Goal: Communication & Community: Answer question/provide support

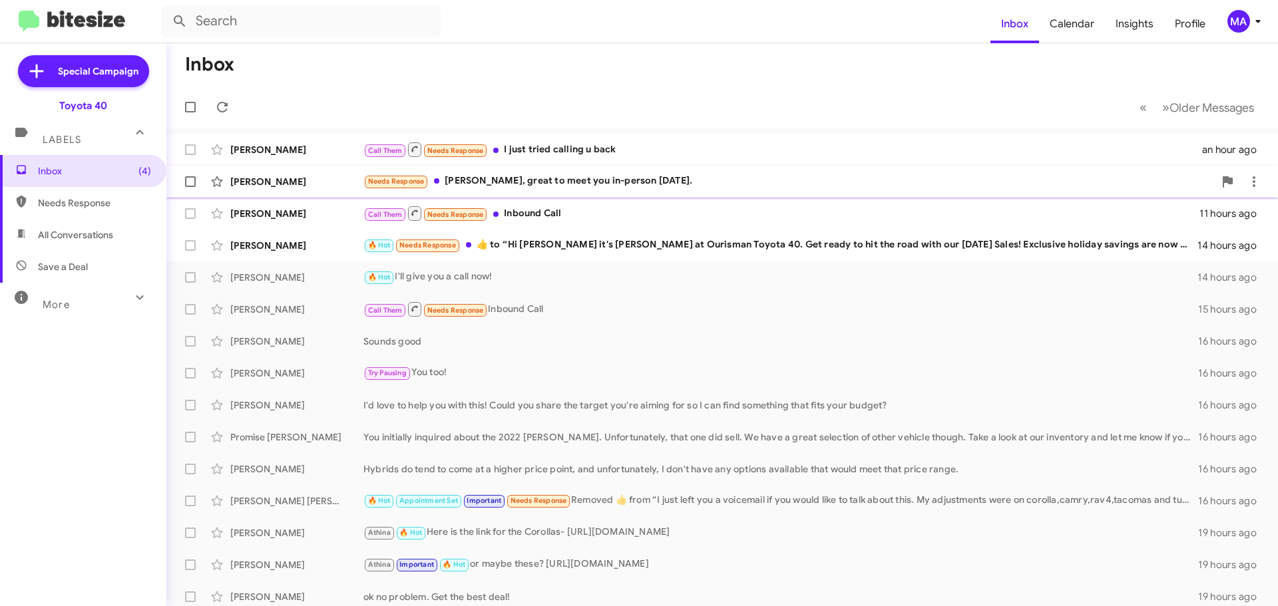
click at [634, 180] on div "Needs Response [PERSON_NAME], great to meet you in-person [DATE]." at bounding box center [788, 181] width 851 height 15
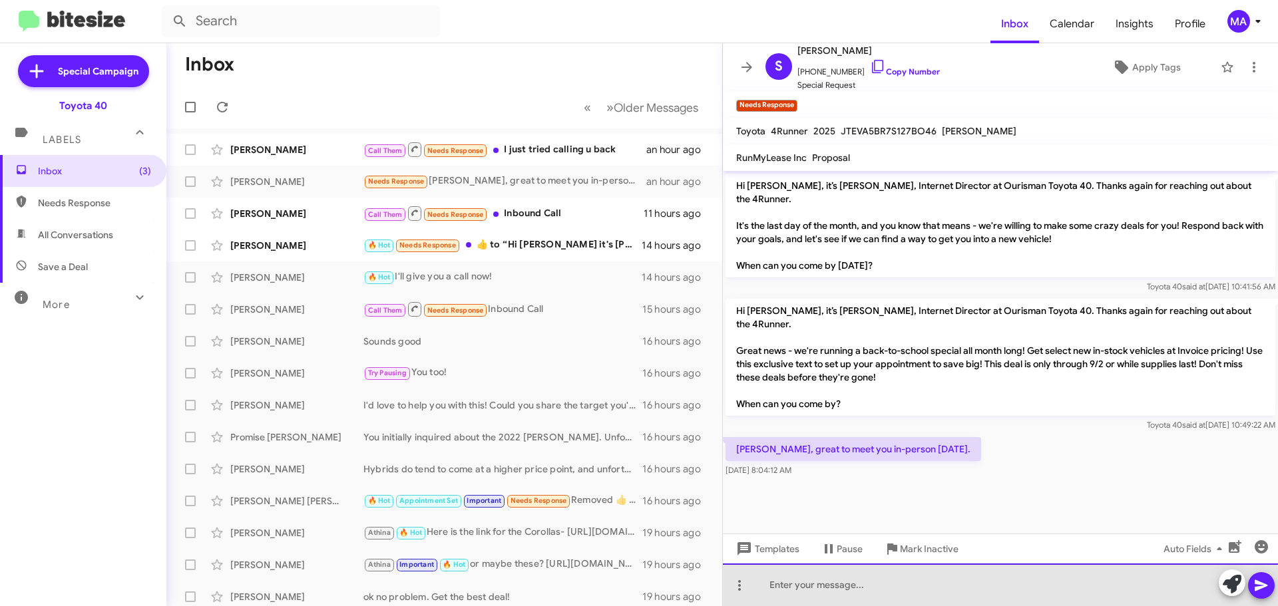
click at [839, 592] on div at bounding box center [1000, 585] width 555 height 43
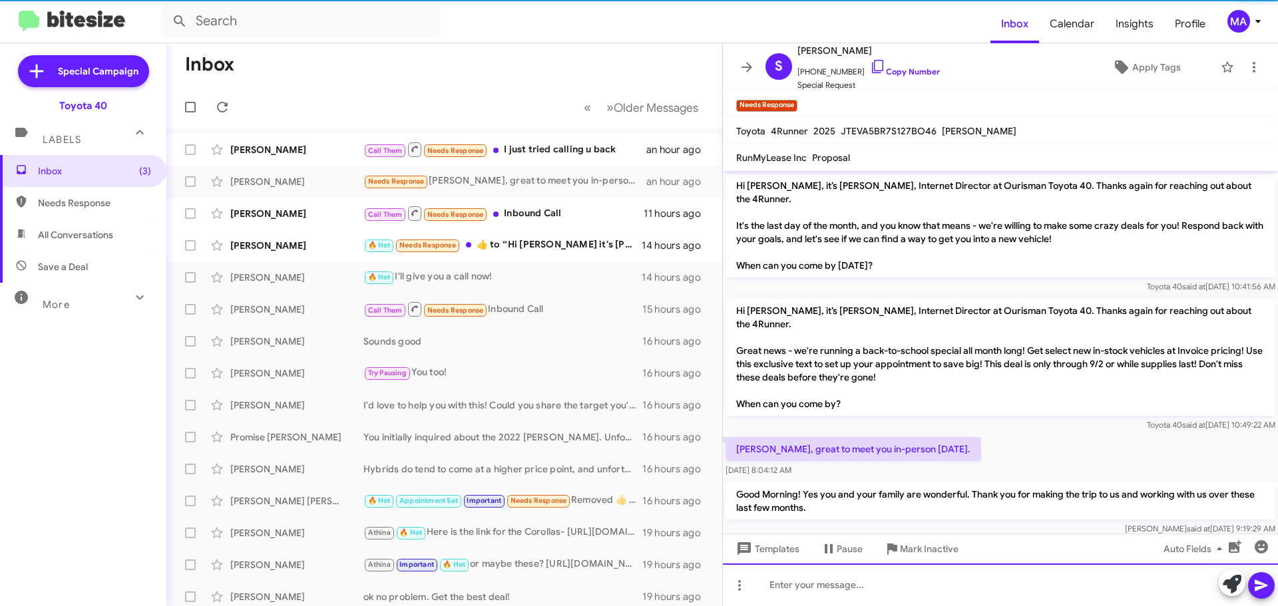
scroll to position [18, 0]
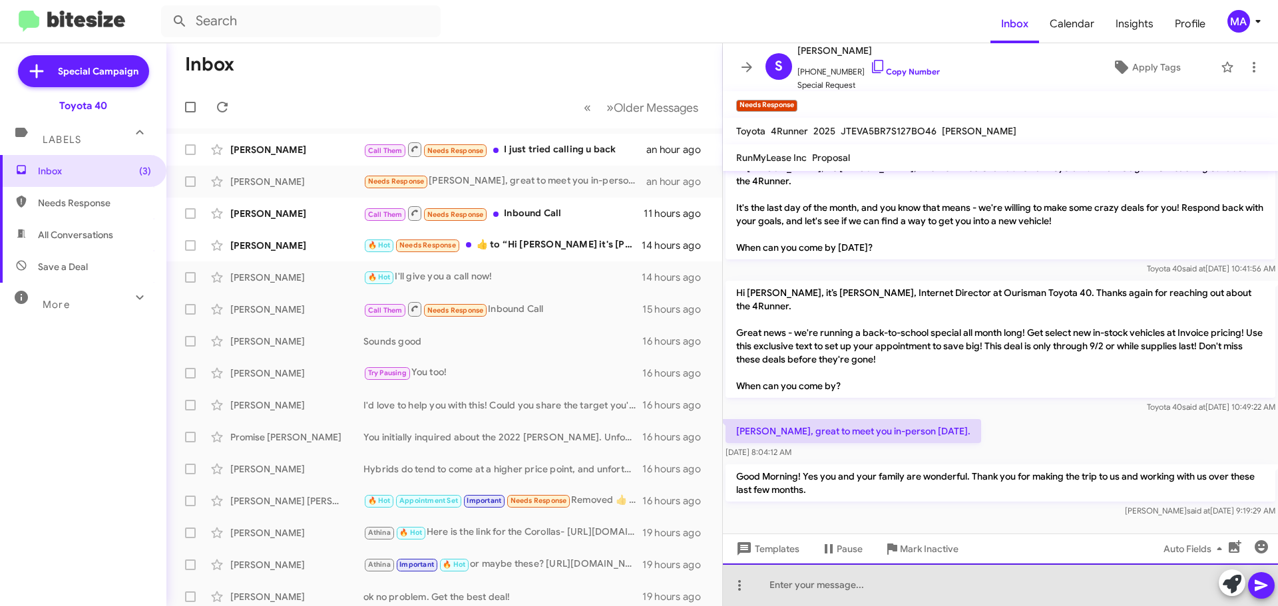
click at [838, 592] on div at bounding box center [1000, 585] width 555 height 43
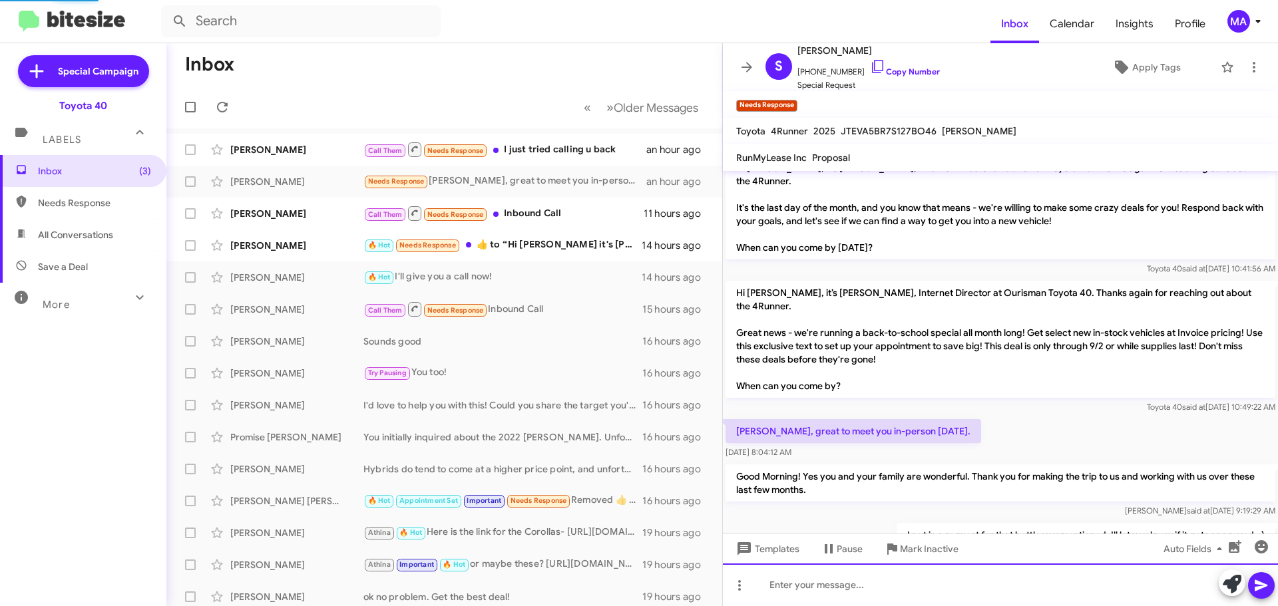
scroll to position [67, 0]
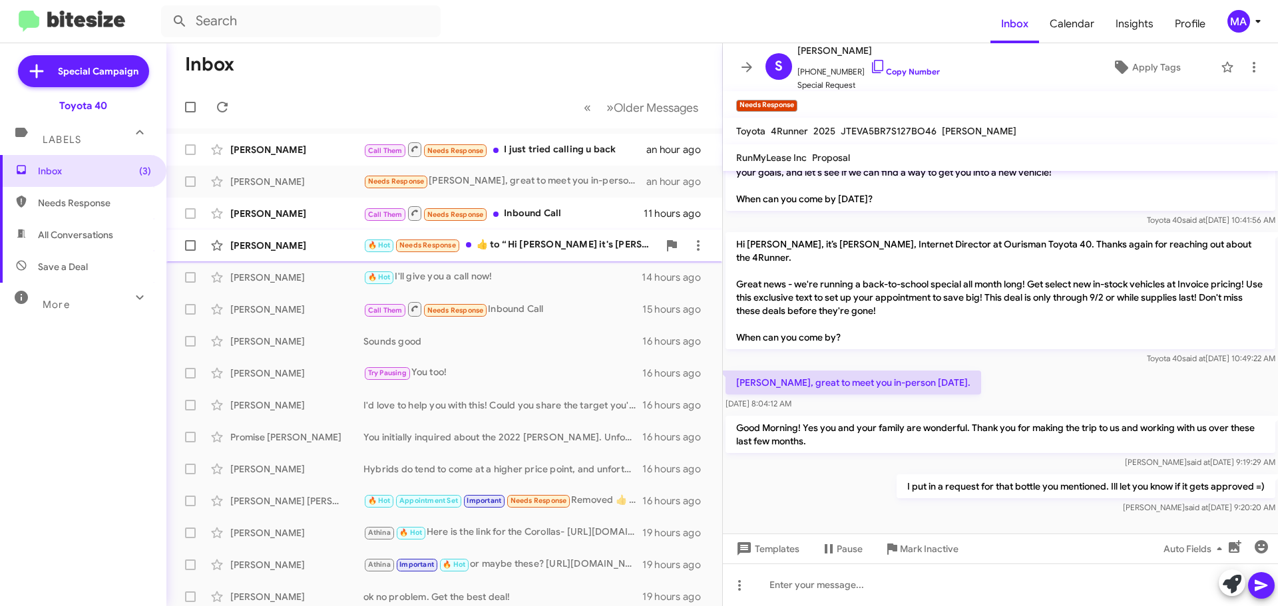
click at [548, 254] on div "[PERSON_NAME] 🔥 Hot Needs Response ​👍​ to “ Hi [PERSON_NAME] it's [PERSON_NAME]…" at bounding box center [444, 245] width 534 height 27
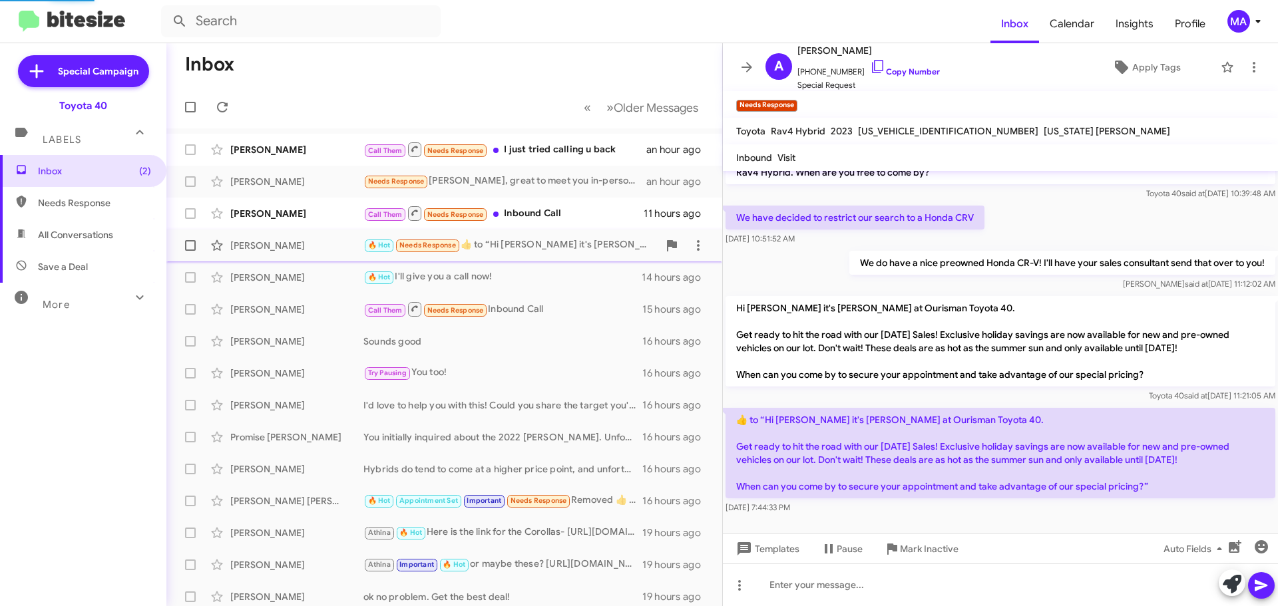
scroll to position [27, 0]
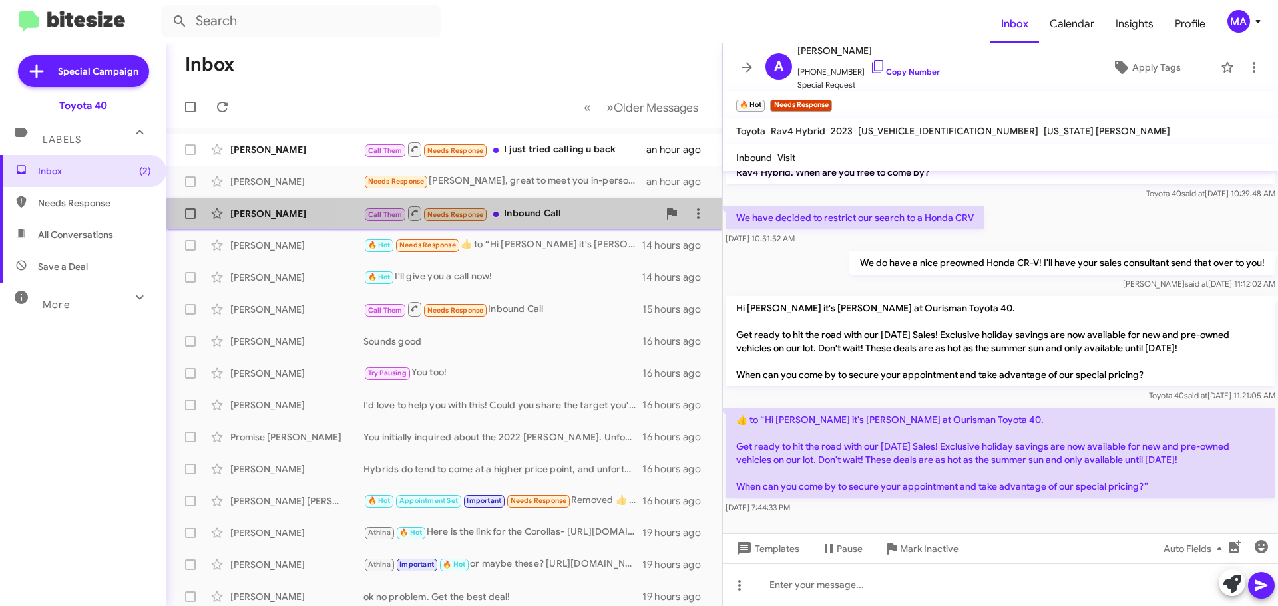
click at [534, 213] on div "Call Them Needs Response Inbound Call" at bounding box center [510, 213] width 295 height 17
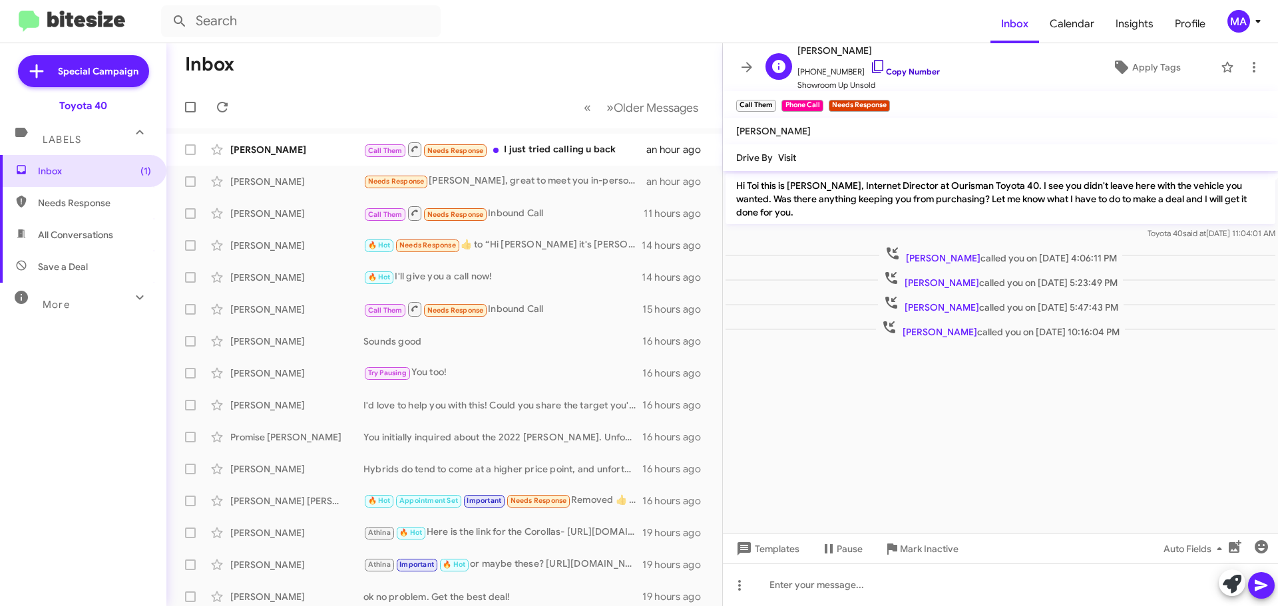
click at [870, 65] on icon at bounding box center [878, 67] width 16 height 16
click at [568, 148] on div "Call Them Needs Response I just tried calling u back" at bounding box center [510, 149] width 295 height 17
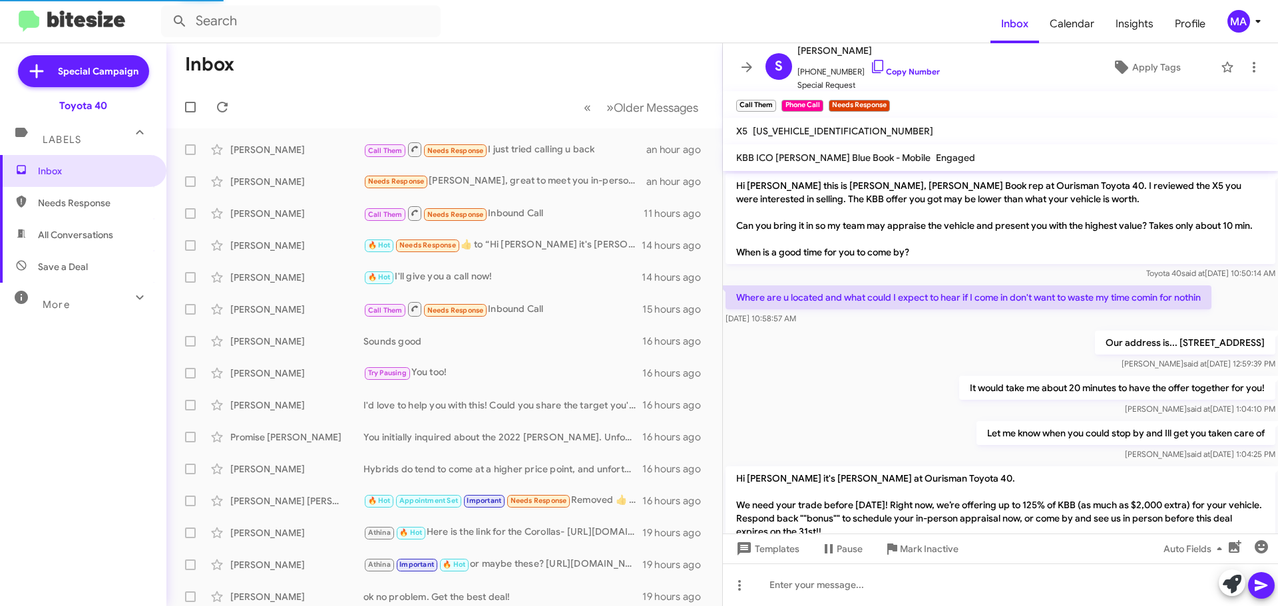
scroll to position [311, 0]
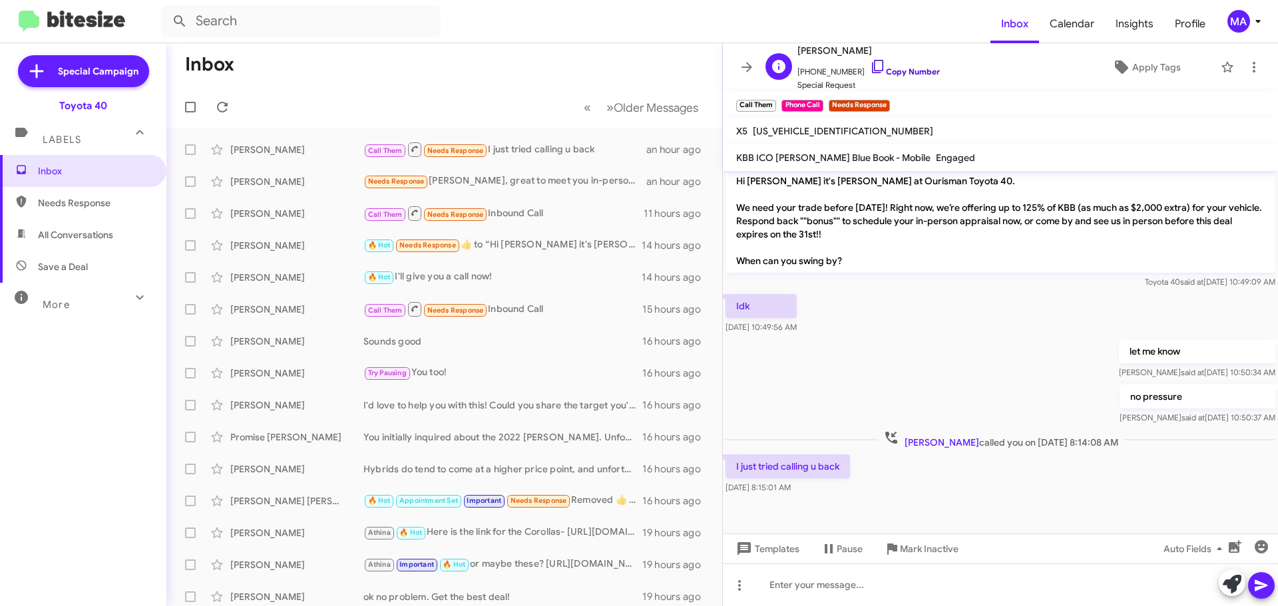
click at [870, 67] on icon at bounding box center [878, 67] width 16 height 16
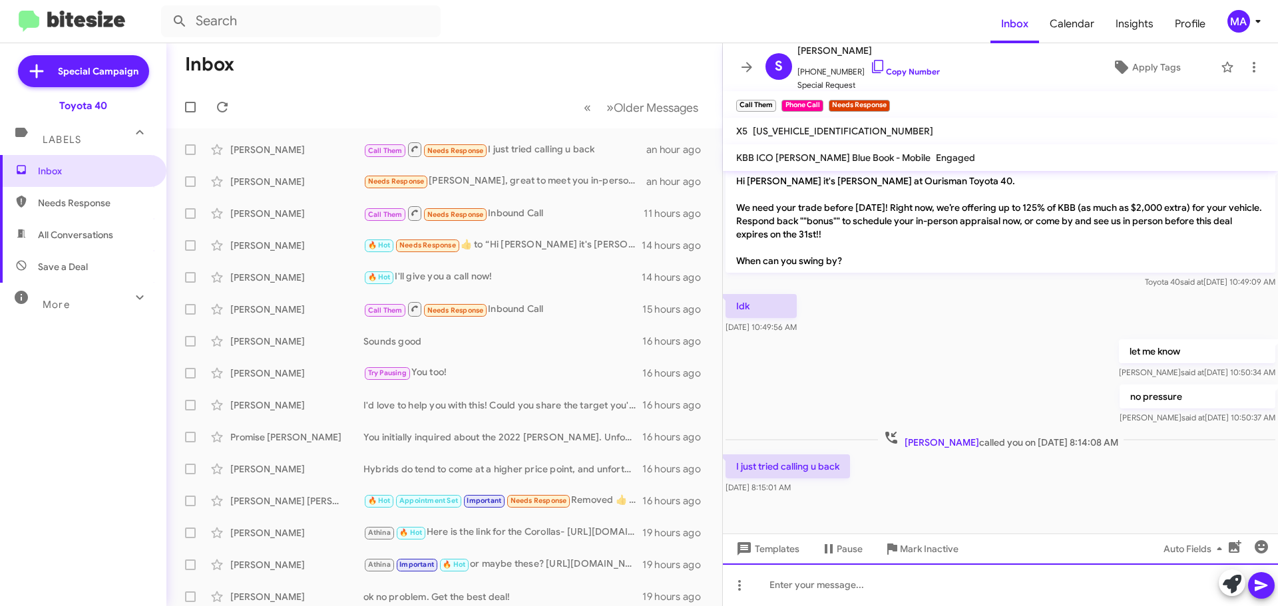
click at [884, 580] on div at bounding box center [1000, 585] width 555 height 43
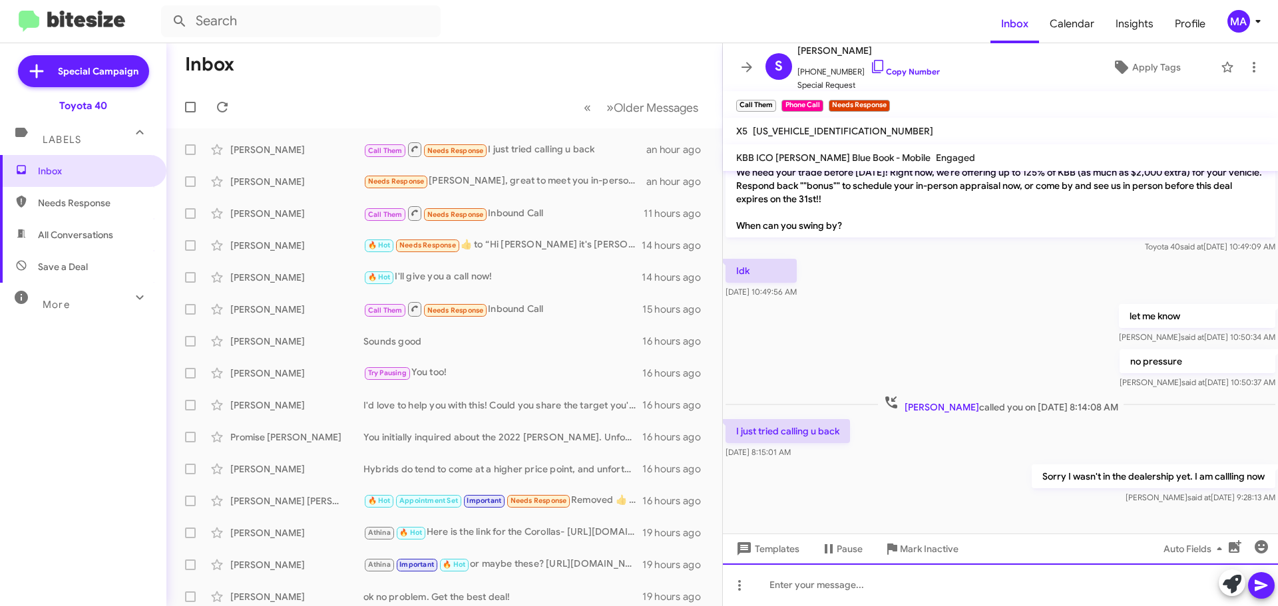
scroll to position [359, 0]
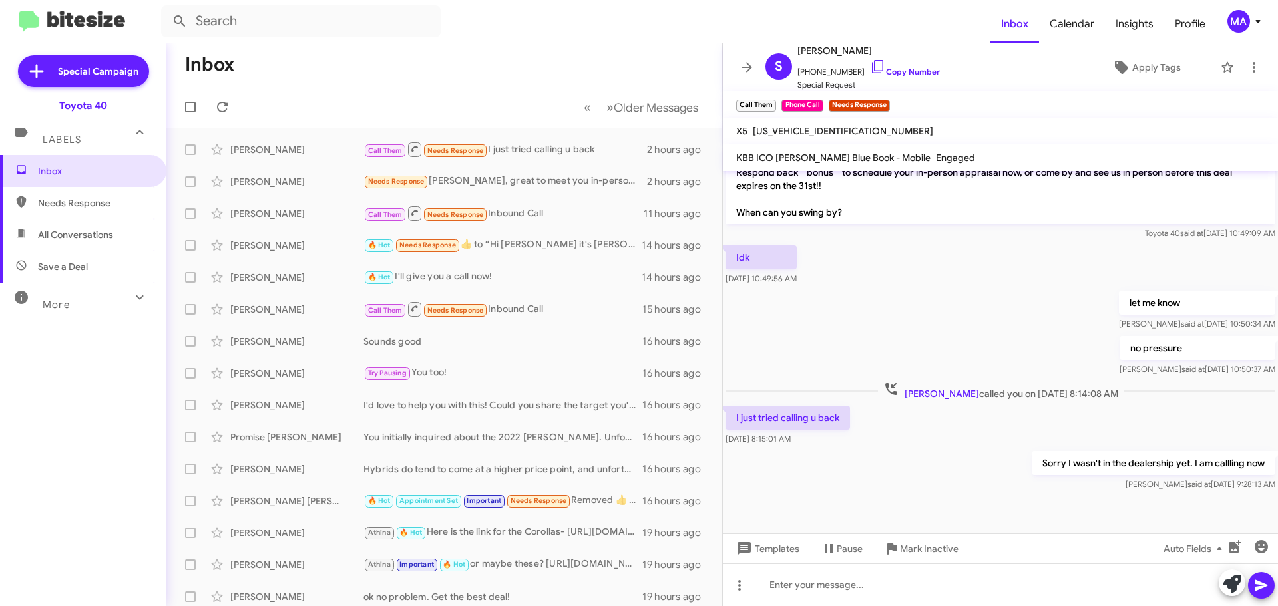
click at [70, 268] on span "Save a Deal" at bounding box center [63, 266] width 50 height 13
type input "in:not-interested"
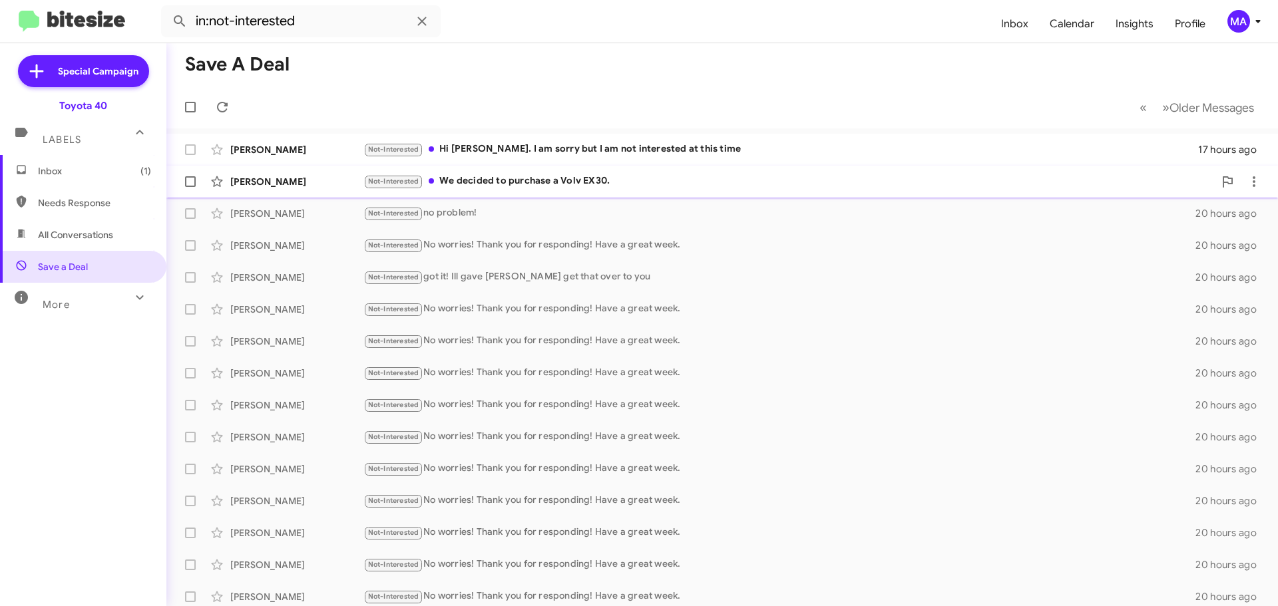
click at [598, 181] on div "Not-Interested We decided to purchase a Volv EX30." at bounding box center [788, 181] width 851 height 15
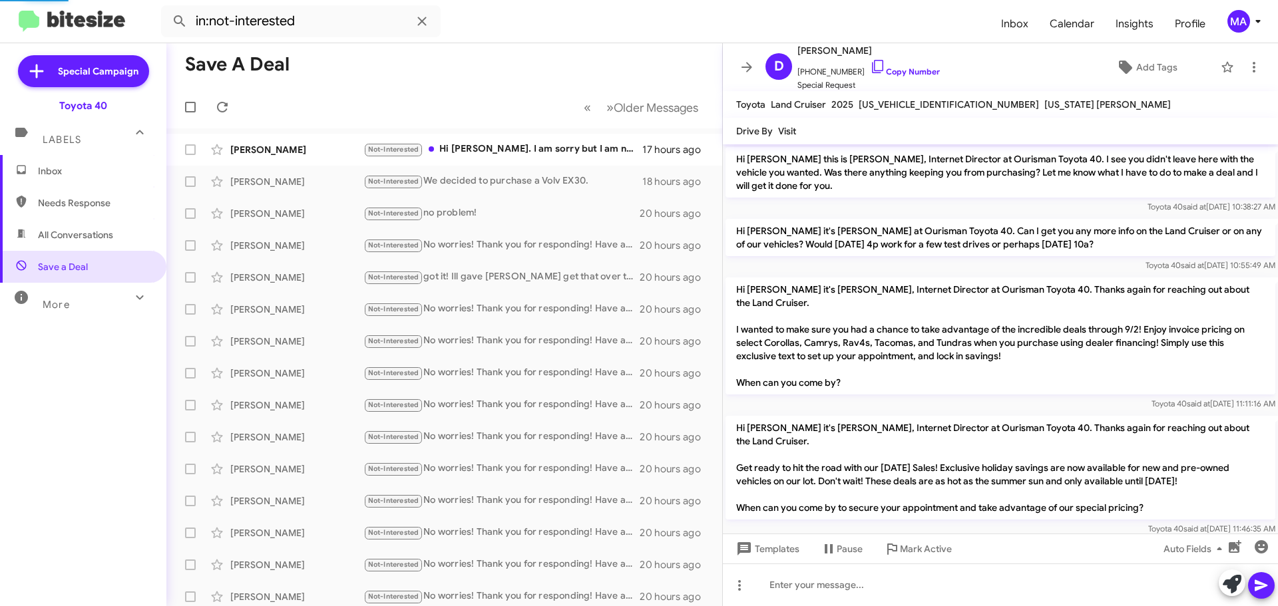
scroll to position [95, 0]
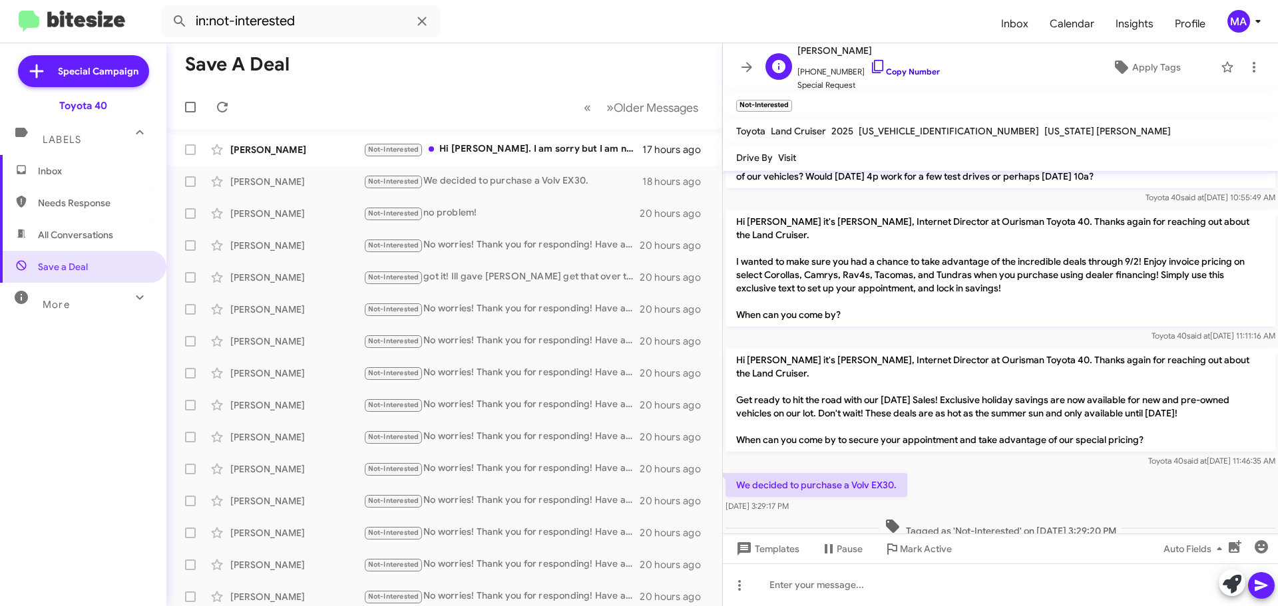
click at [870, 65] on icon at bounding box center [878, 67] width 16 height 16
drag, startPoint x: 817, startPoint y: 512, endPoint x: 779, endPoint y: 493, distance: 42.6
click at [749, 489] on body "in:not-interested Inbox Calendar Insights Profile MA Special Campaign Toyota 40…" at bounding box center [639, 303] width 1278 height 606
click at [978, 473] on div "We decided to purchase a Volv EX30. [DATE] 3:29:17 PM" at bounding box center [1000, 493] width 555 height 45
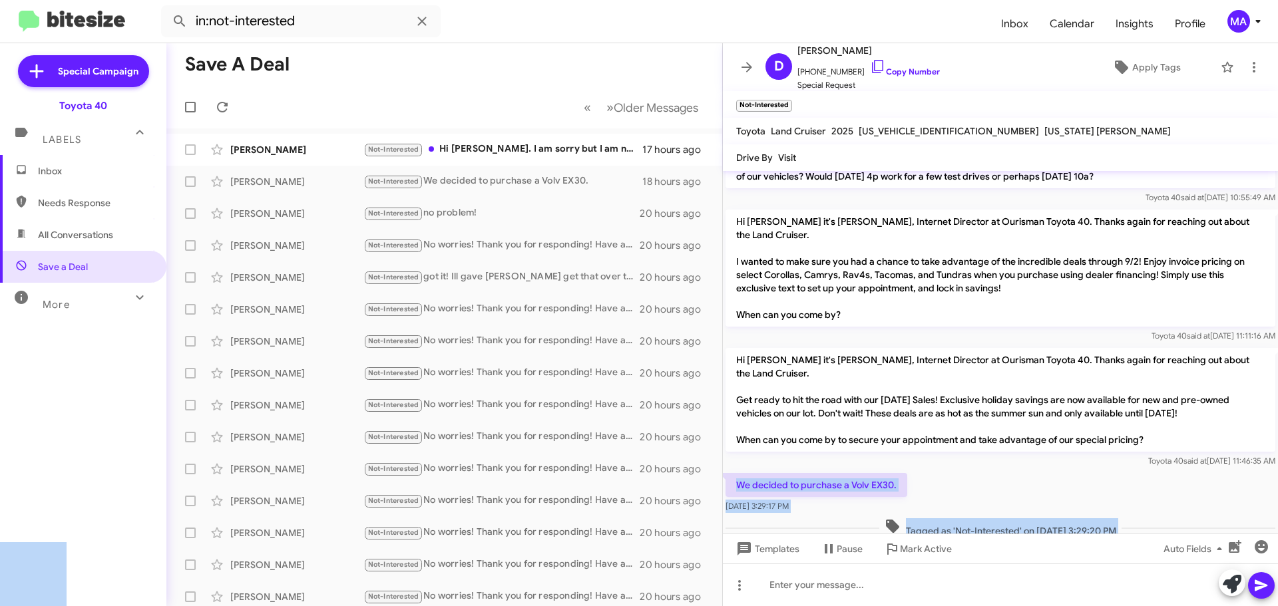
drag, startPoint x: 823, startPoint y: 506, endPoint x: 735, endPoint y: 482, distance: 91.7
copy body "We decided to purchase a Volv EX30. [DATE] 3:29:17 PM Tagged as 'Not-Interested…"
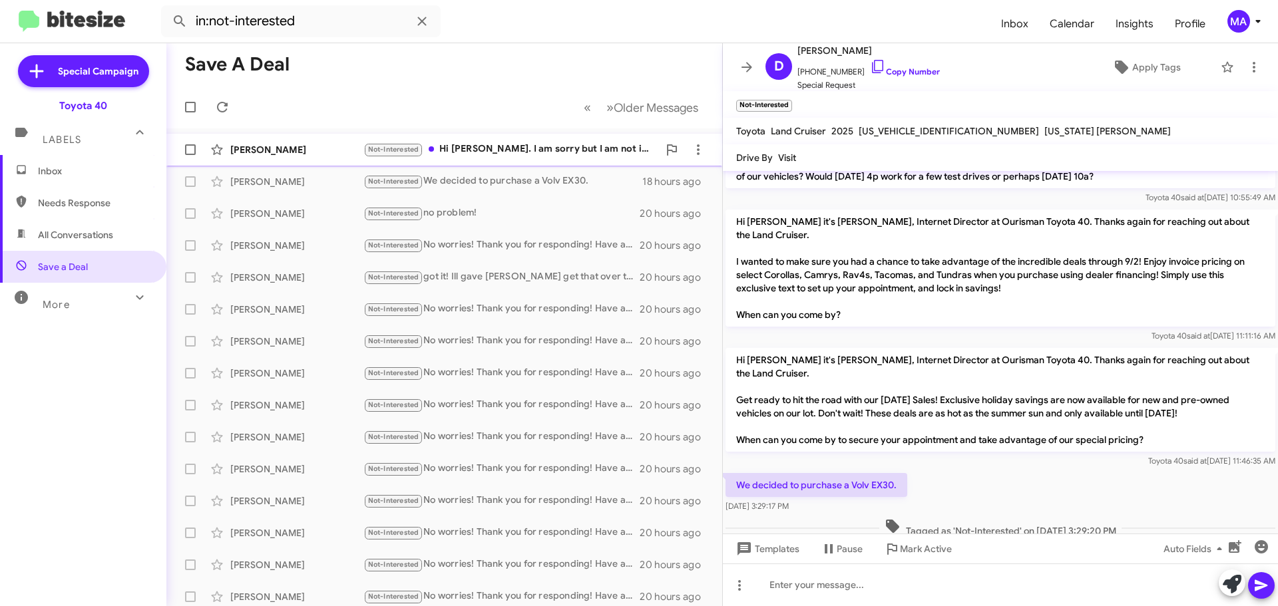
click at [494, 146] on div "Not-Interested Hi [PERSON_NAME]. I am sorry but I am not interested at this time" at bounding box center [510, 149] width 295 height 15
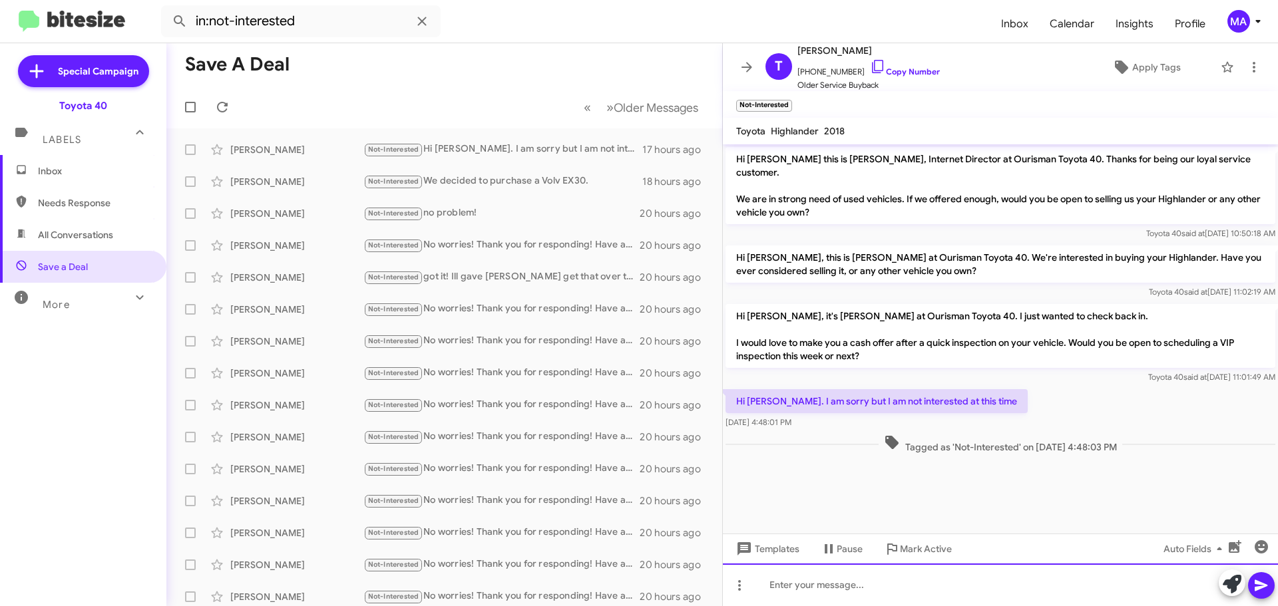
click at [882, 592] on div at bounding box center [1000, 585] width 555 height 43
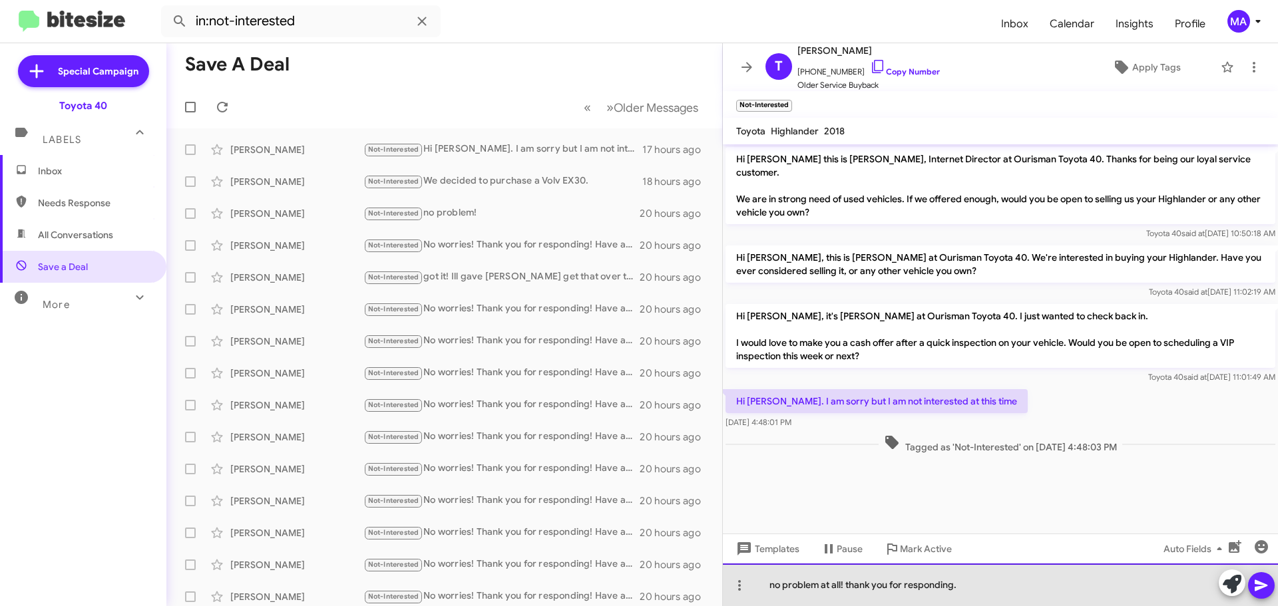
click at [957, 585] on div "no problem at all! thank you for responding." at bounding box center [1000, 585] width 555 height 43
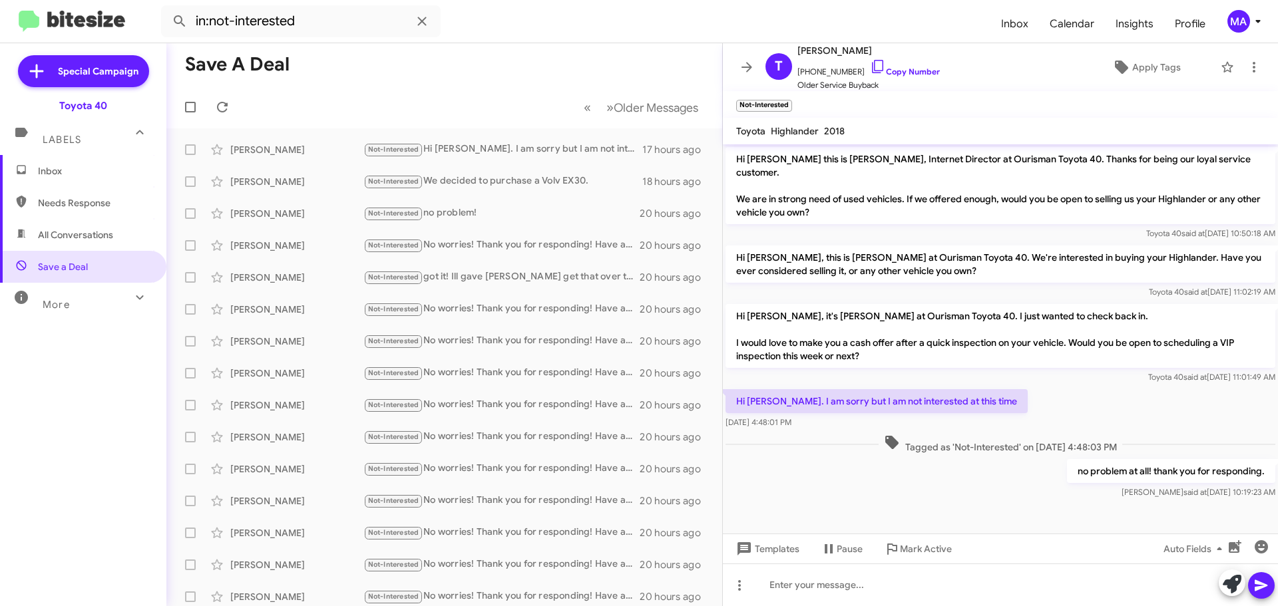
click at [67, 170] on span "Inbox" at bounding box center [94, 170] width 113 height 13
